Goal: Task Accomplishment & Management: Manage account settings

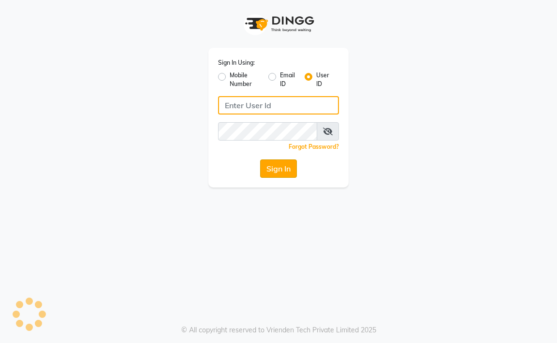
type input "aahaircraft"
click at [272, 168] on button "Sign In" at bounding box center [278, 168] width 37 height 18
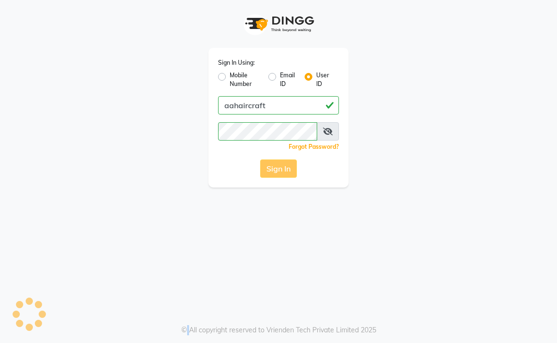
click at [273, 168] on div "Sign In" at bounding box center [278, 168] width 121 height 18
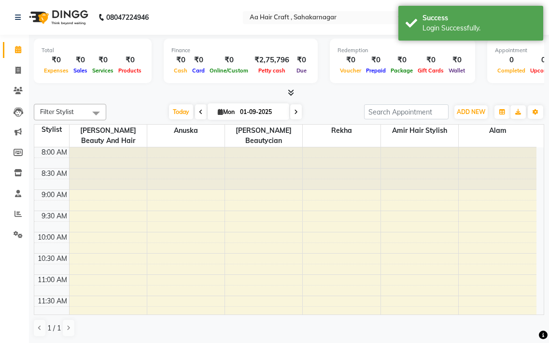
click at [18, 81] on li "Clients" at bounding box center [14, 91] width 29 height 21
click at [20, 68] on icon at bounding box center [17, 70] width 5 height 7
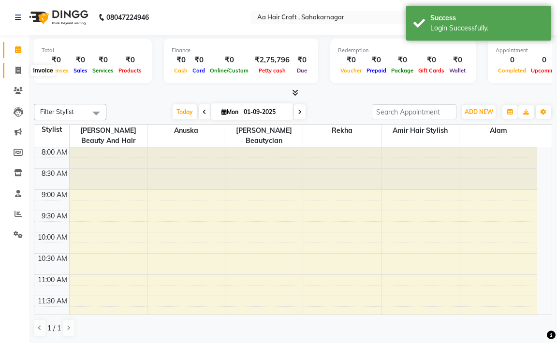
select select "service"
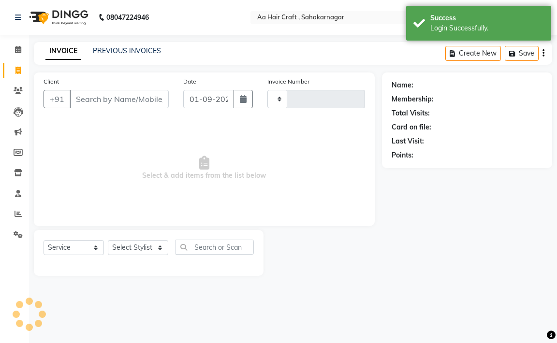
type input "0696"
select select "6074"
drag, startPoint x: 18, startPoint y: 110, endPoint x: 18, endPoint y: 104, distance: 6.3
click at [18, 109] on icon at bounding box center [19, 112] width 10 height 10
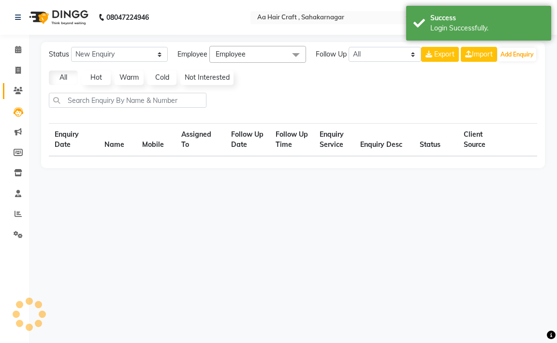
click at [16, 96] on link "Clients" at bounding box center [14, 91] width 23 height 16
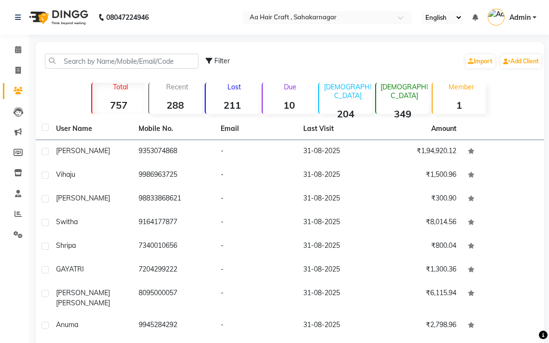
click at [409, 98] on div "[DEMOGRAPHIC_DATA] 349" at bounding box center [402, 98] width 54 height 31
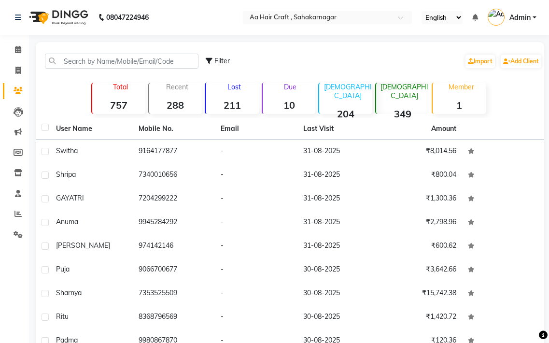
click at [409, 98] on div "[DEMOGRAPHIC_DATA] 349" at bounding box center [402, 98] width 54 height 31
click at [416, 93] on div "[DEMOGRAPHIC_DATA] 349" at bounding box center [402, 98] width 54 height 31
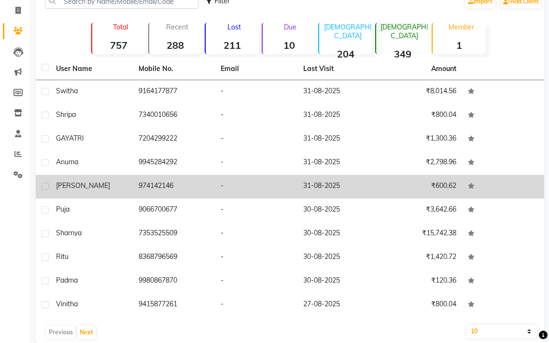
scroll to position [75, 0]
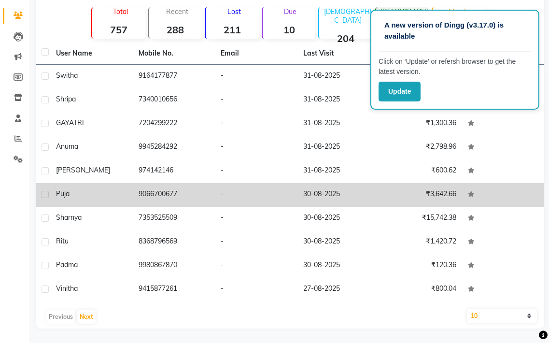
click at [282, 189] on td "-" at bounding box center [256, 195] width 83 height 24
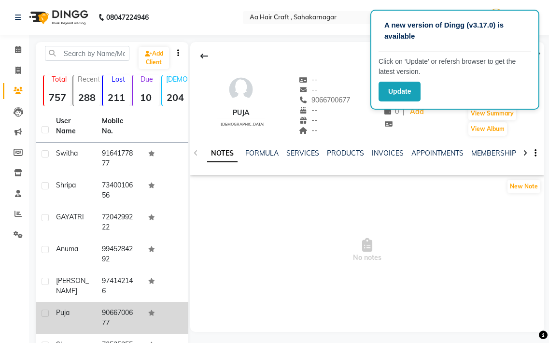
drag, startPoint x: 320, startPoint y: 200, endPoint x: 257, endPoint y: 196, distance: 63.9
click at [320, 200] on app-service-notes "New Note No notes" at bounding box center [367, 239] width 354 height 120
click at [19, 115] on icon at bounding box center [19, 112] width 10 height 10
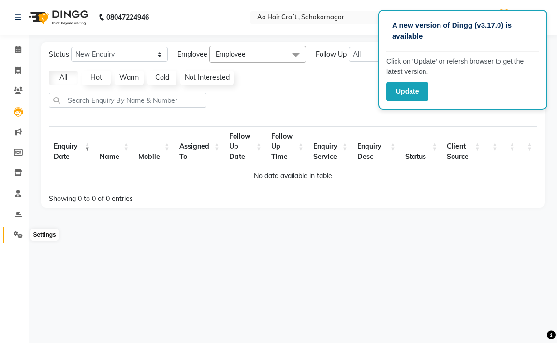
click at [15, 233] on icon at bounding box center [18, 234] width 9 height 7
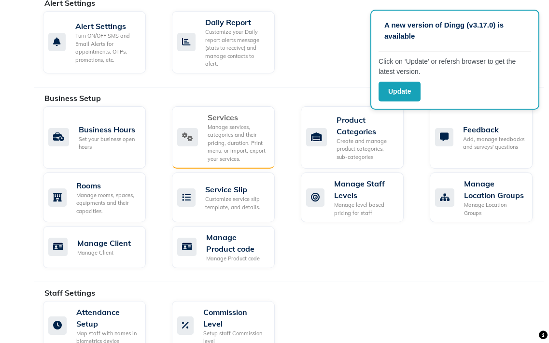
scroll to position [290, 0]
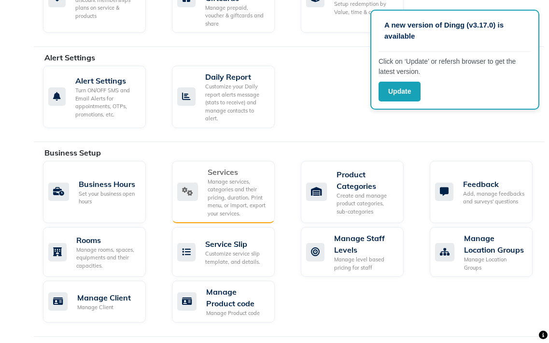
click at [235, 180] on div "Manage services, categories and their pricing, duration. Print menu, or import,…" at bounding box center [237, 198] width 59 height 40
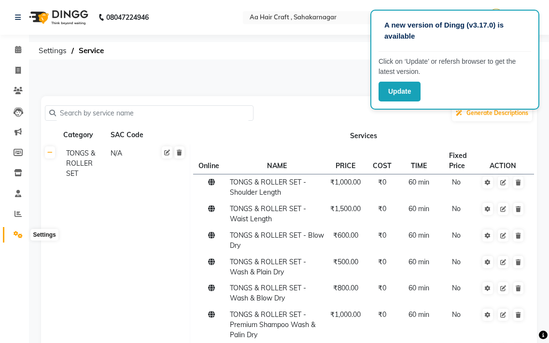
click at [14, 235] on icon at bounding box center [18, 234] width 9 height 7
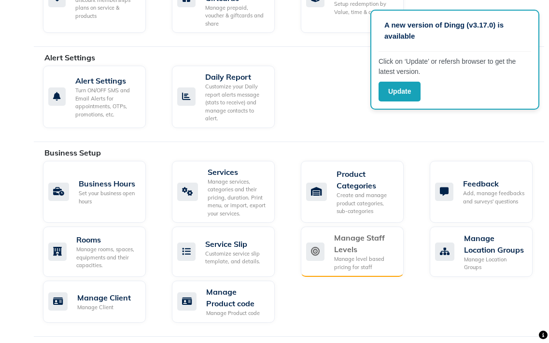
scroll to position [338, 0]
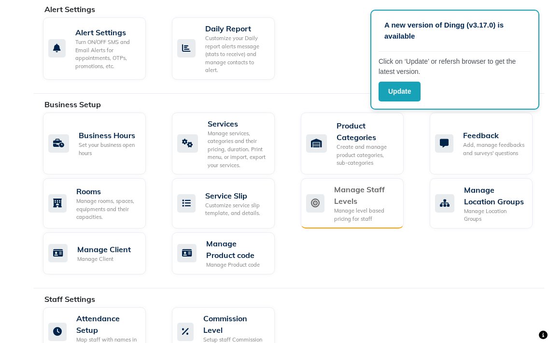
click at [354, 205] on div "Manage Staff Levels" at bounding box center [365, 195] width 62 height 23
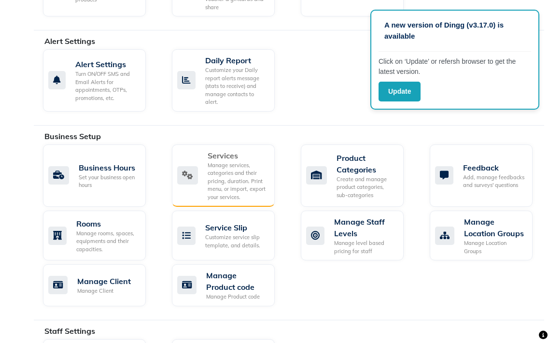
scroll to position [338, 0]
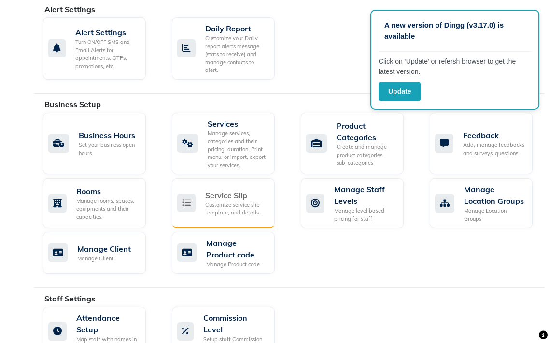
click at [197, 202] on div "Service Slip Customize service slip template, and details." at bounding box center [222, 203] width 90 height 28
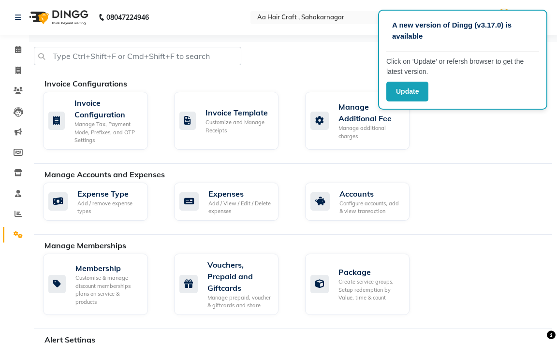
select select
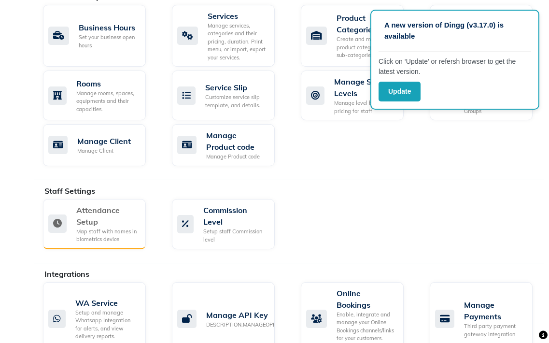
scroll to position [591, 0]
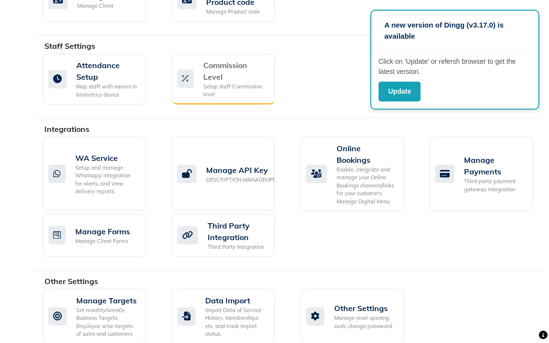
click at [247, 86] on div "Setup staff Commission level" at bounding box center [235, 91] width 64 height 16
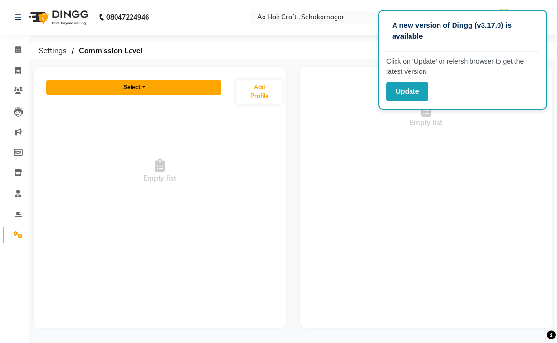
click at [164, 90] on button "Select" at bounding box center [133, 87] width 175 height 15
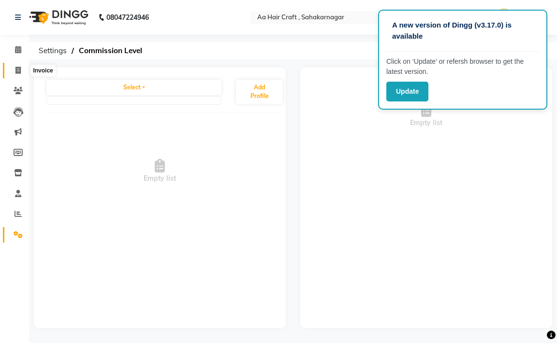
click at [19, 68] on icon at bounding box center [17, 70] width 5 height 7
select select "service"
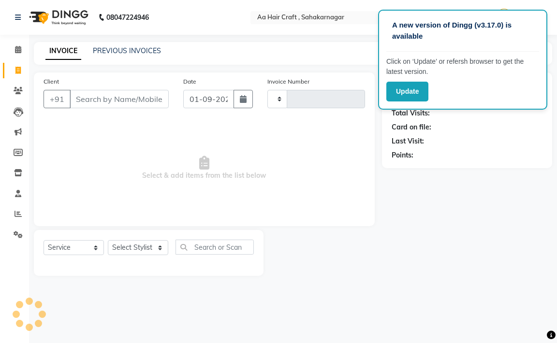
type input "0696"
select select "6074"
click at [15, 239] on span at bounding box center [18, 234] width 17 height 11
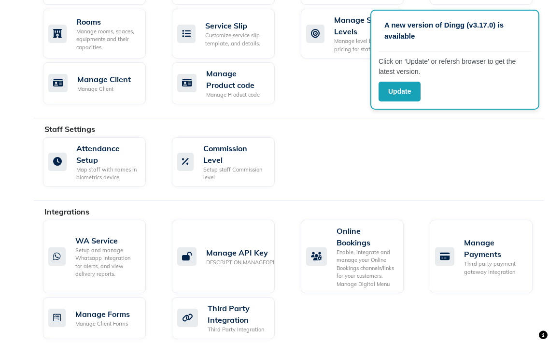
scroll to position [411, 0]
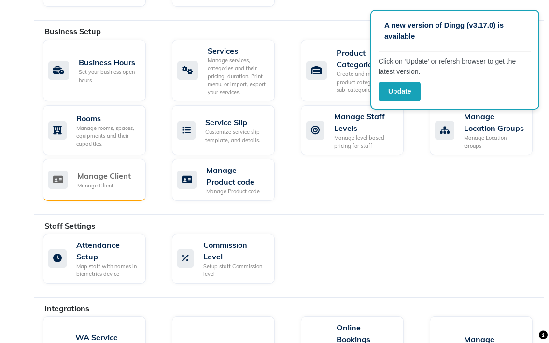
click at [84, 182] on div "Manage Client" at bounding box center [104, 186] width 54 height 8
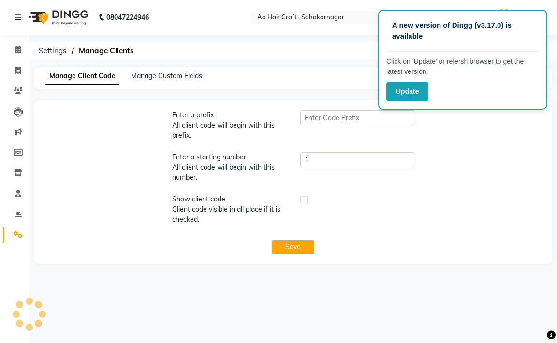
type input "ASA"
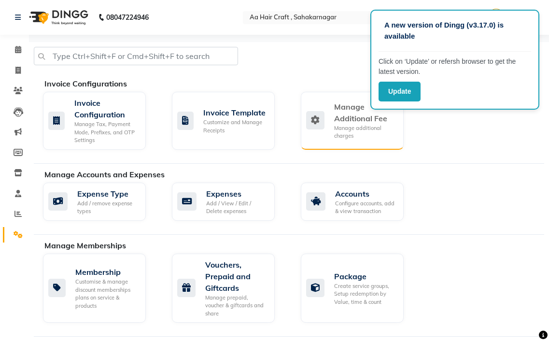
click at [343, 128] on div "Manage additional charges" at bounding box center [365, 132] width 62 height 16
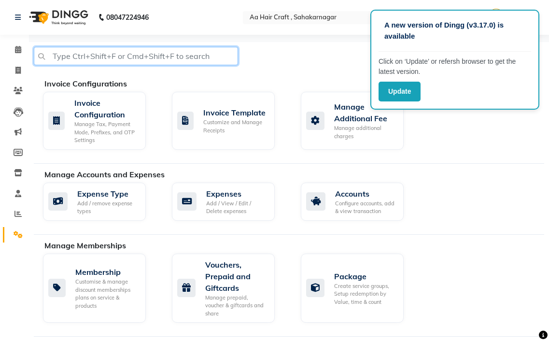
click at [123, 54] on input "text" at bounding box center [136, 56] width 204 height 18
click at [119, 52] on input "femal" at bounding box center [136, 56] width 204 height 18
type input "f"
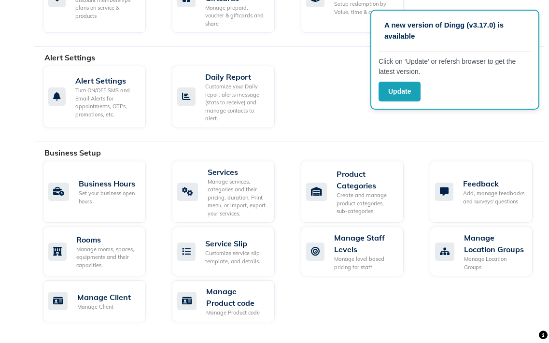
scroll to position [604, 0]
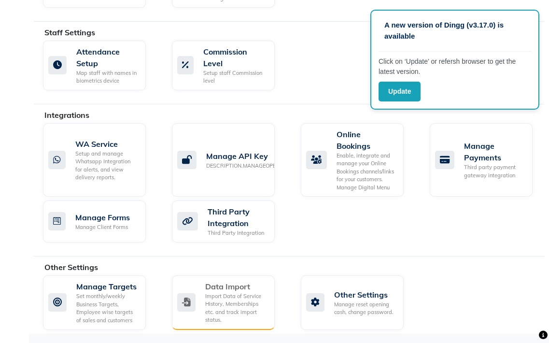
click at [216, 297] on div "Import Data of Service History, Memberships etc. and track import status." at bounding box center [236, 308] width 62 height 32
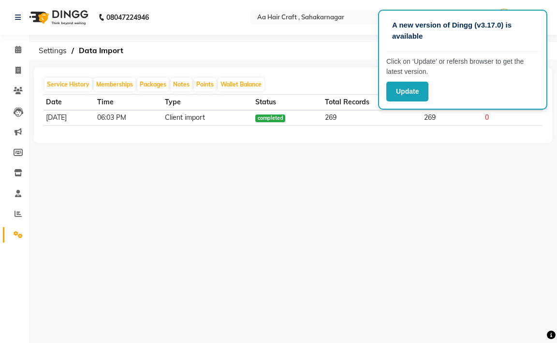
drag, startPoint x: 505, startPoint y: 9, endPoint x: 480, endPoint y: -9, distance: 31.5
click at [480, 0] on html "A new version of Dingg (v3.17.0) is available Click on ‘Update’ or refersh brow…" at bounding box center [278, 171] width 557 height 343
click at [473, 11] on div "A new version of Dingg (v3.17.0) is available Click on ‘Update’ or refersh brow…" at bounding box center [462, 60] width 169 height 100
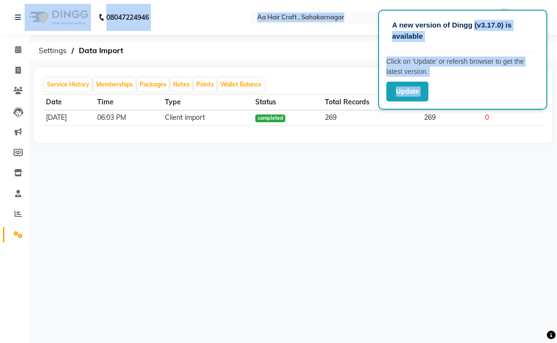
drag, startPoint x: 473, startPoint y: 11, endPoint x: 474, endPoint y: 6, distance: 4.9
click at [474, 6] on app-root "A new version of Dingg (v3.17.0) is available Click on ‘Update’ or refersh brow…" at bounding box center [278, 78] width 557 height 157
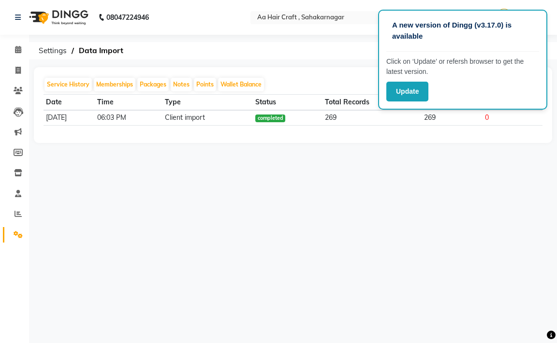
click at [496, 212] on div "A new version of Dingg (v3.17.0) is available Click on ‘Update’ or refersh brow…" at bounding box center [278, 171] width 557 height 343
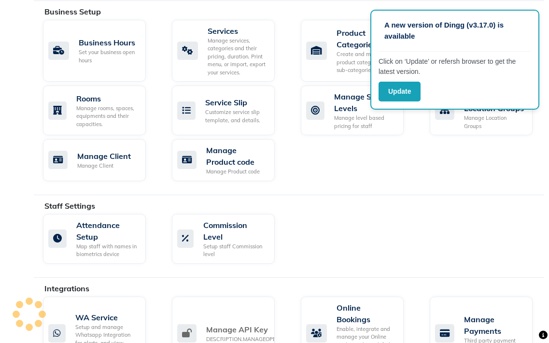
scroll to position [411, 0]
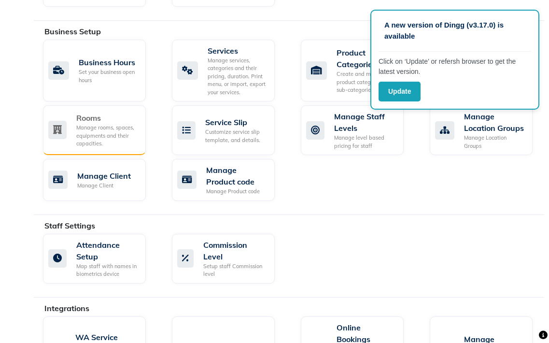
click at [99, 127] on div "Manage rooms, spaces, equipments and their capacities." at bounding box center [107, 136] width 62 height 24
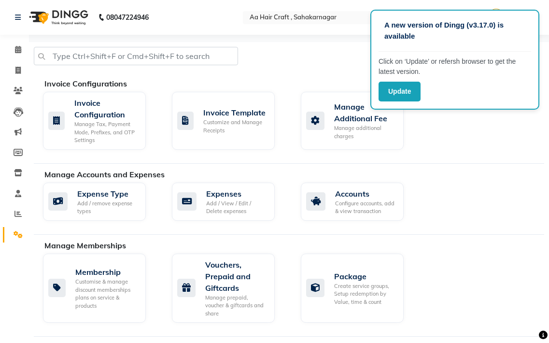
scroll to position [193, 0]
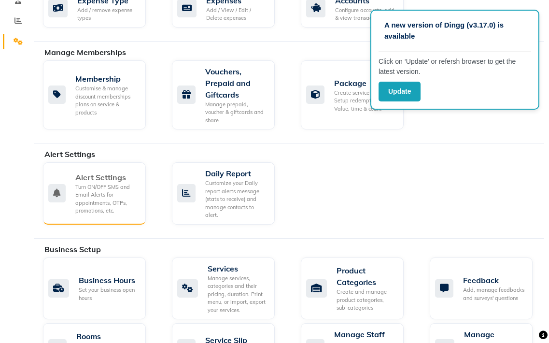
click at [89, 192] on div "Turn ON/OFF SMS and Email Alerts for appointments, OTPs, promotions, etc." at bounding box center [106, 199] width 63 height 32
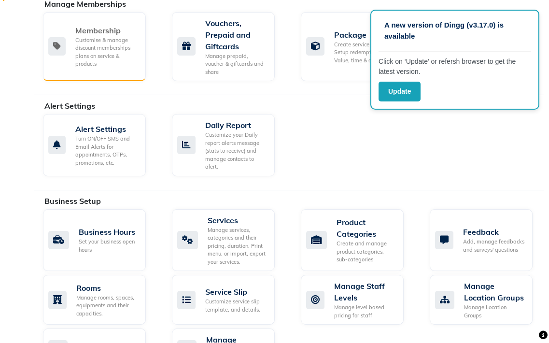
scroll to position [483, 0]
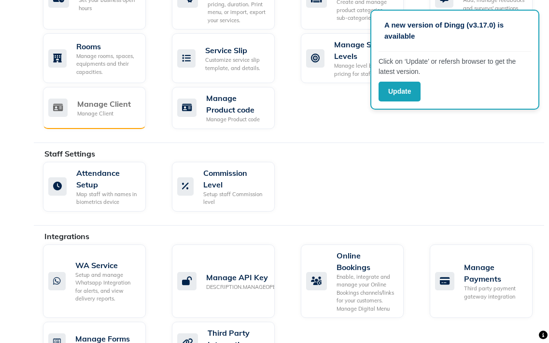
click at [106, 124] on div "Manage Client Manage Client" at bounding box center [94, 108] width 103 height 42
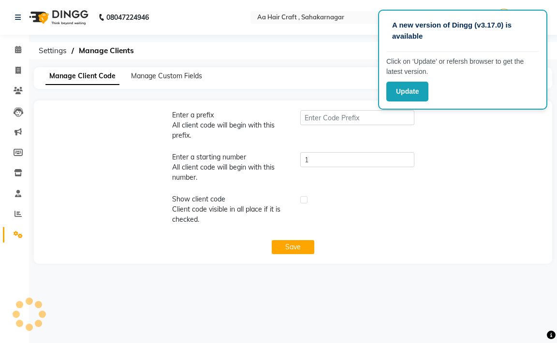
type input "ASA"
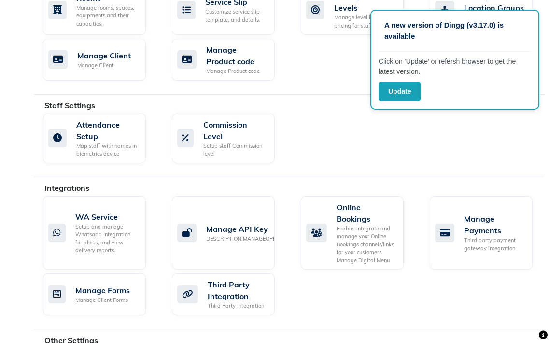
scroll to position [604, 0]
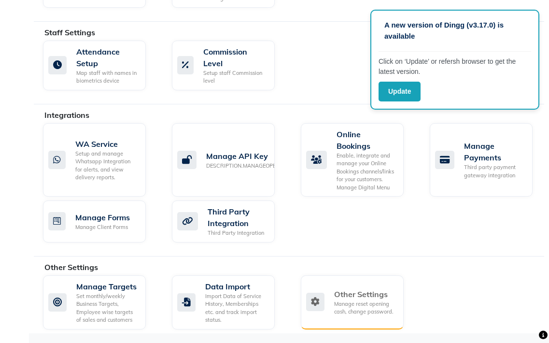
click at [362, 302] on div "Manage reset opening cash, change password." at bounding box center [365, 308] width 62 height 16
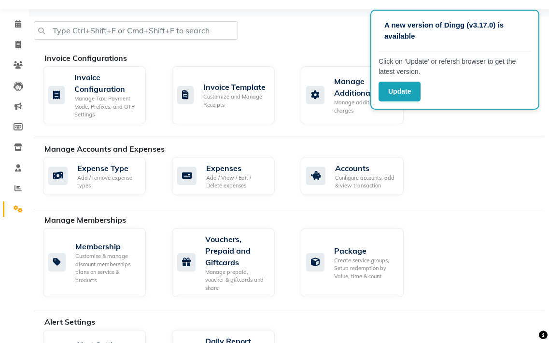
select select "2: 15"
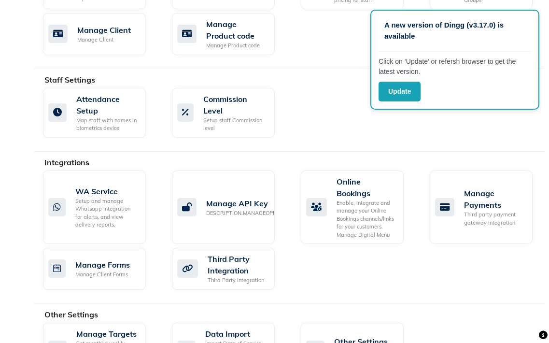
scroll to position [604, 0]
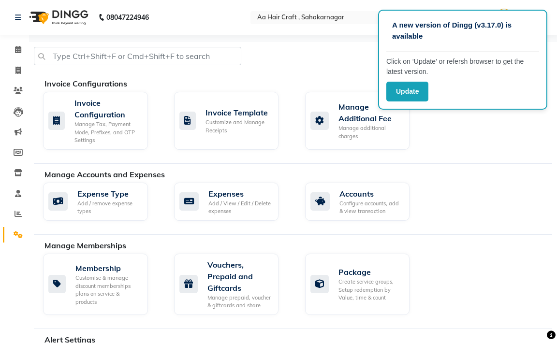
select select "service"
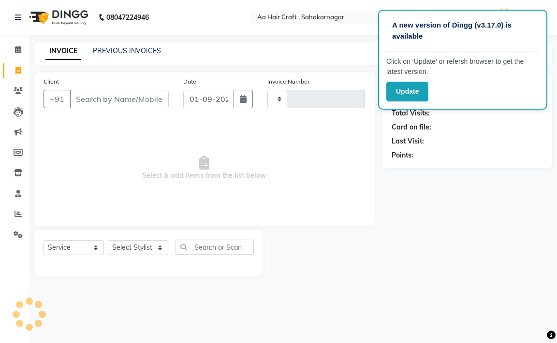
type input "0696"
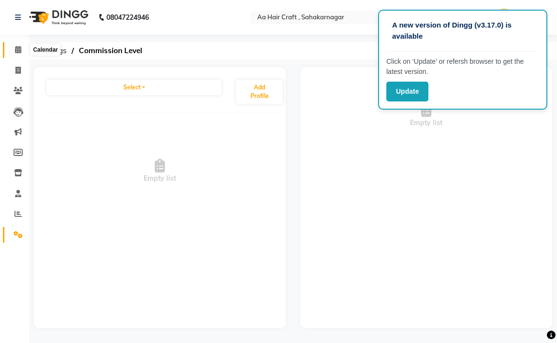
click at [22, 51] on span at bounding box center [18, 49] width 17 height 11
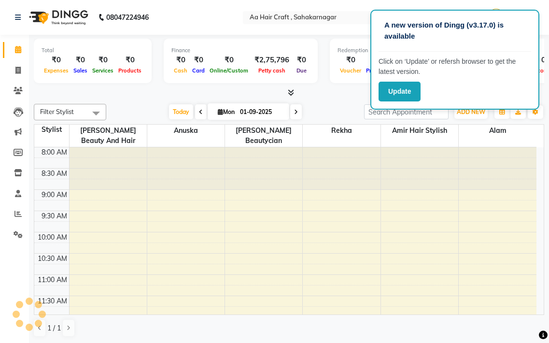
scroll to position [298, 0]
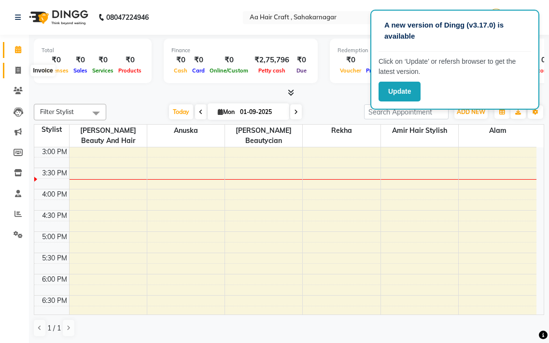
click at [20, 70] on icon at bounding box center [17, 70] width 5 height 7
select select "service"
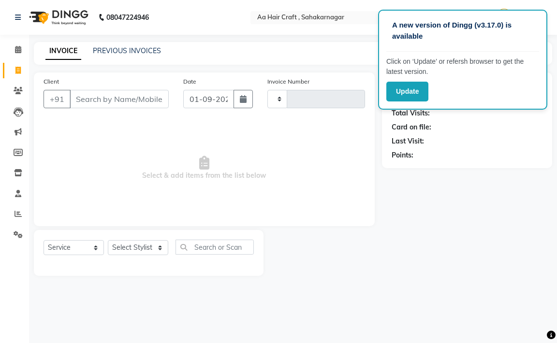
type input "0696"
select select "6074"
click at [15, 90] on icon at bounding box center [18, 90] width 9 height 7
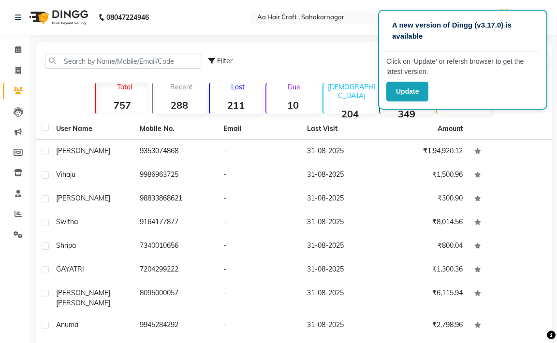
select select "6074"
select select "service"
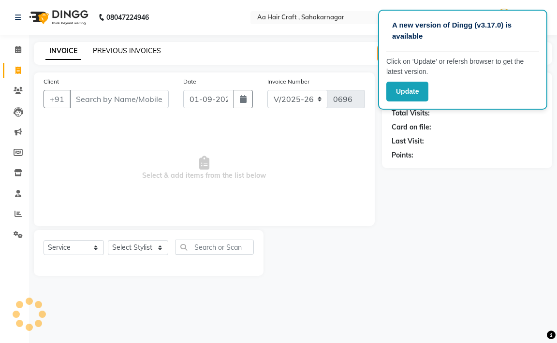
click at [143, 52] on link "PREVIOUS INVOICES" at bounding box center [127, 50] width 68 height 9
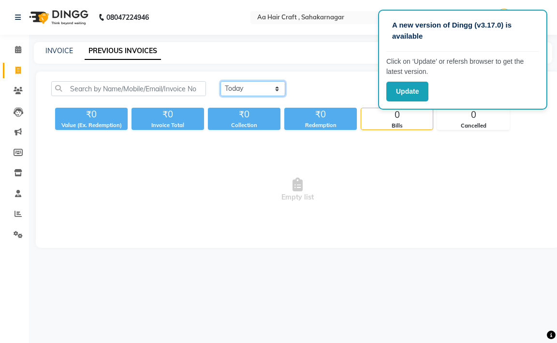
click at [269, 85] on select "[DATE] [DATE] Custom Range" at bounding box center [252, 88] width 65 height 15
click at [220, 81] on select "[DATE] [DATE] Custom Range" at bounding box center [252, 88] width 65 height 15
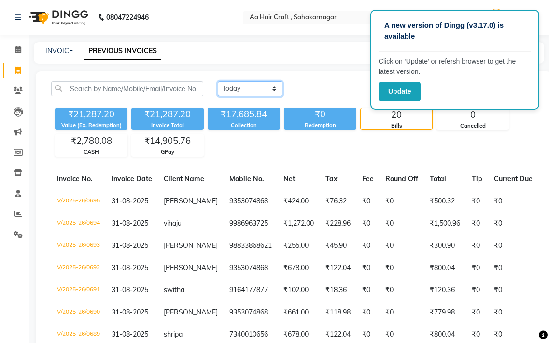
click at [266, 83] on select "[DATE] [DATE] Custom Range" at bounding box center [250, 88] width 65 height 15
select select "range"
click at [218, 81] on select "[DATE] [DATE] Custom Range" at bounding box center [250, 88] width 65 height 15
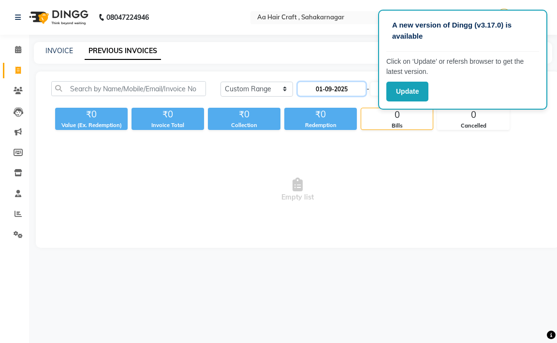
click at [324, 86] on input "01-09-2025" at bounding box center [332, 89] width 68 height 14
select select "9"
select select "2025"
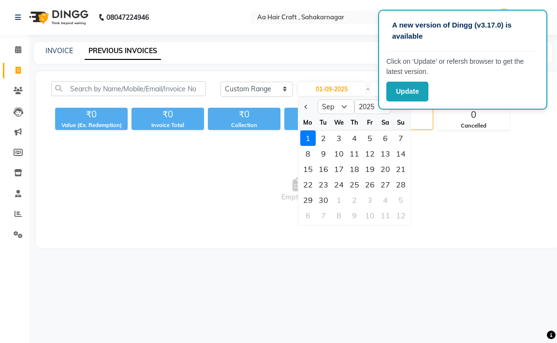
click at [301, 103] on div at bounding box center [307, 106] width 19 height 15
click at [304, 106] on button "Previous month" at bounding box center [306, 106] width 8 height 15
select select "8"
click at [342, 151] on div "6" at bounding box center [338, 153] width 15 height 15
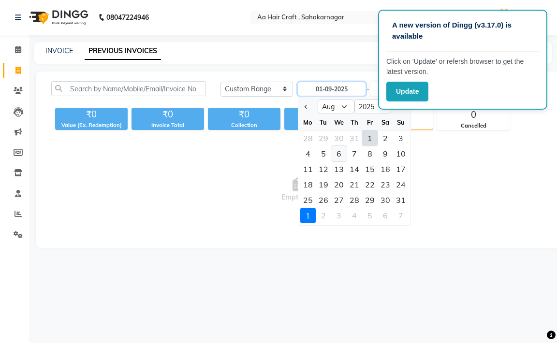
type input "[DATE]"
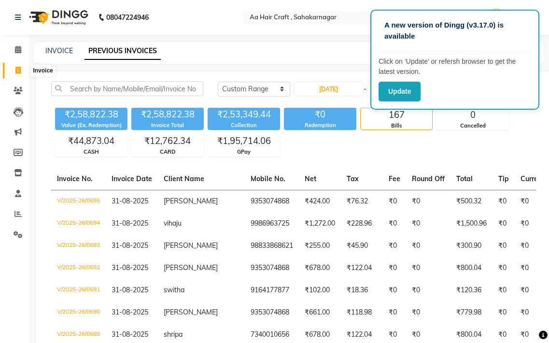
click at [16, 70] on icon at bounding box center [17, 70] width 5 height 7
select select "service"
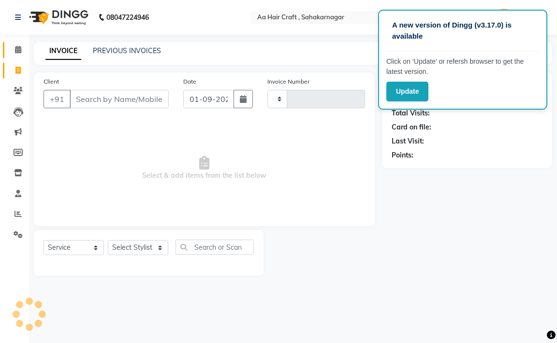
type input "0696"
select select "6074"
click at [16, 49] on icon at bounding box center [18, 49] width 6 height 7
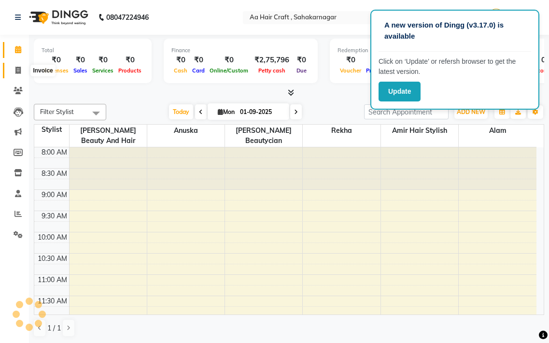
click at [18, 70] on icon at bounding box center [17, 70] width 5 height 7
select select "6074"
select select "service"
